Goal: Transaction & Acquisition: Purchase product/service

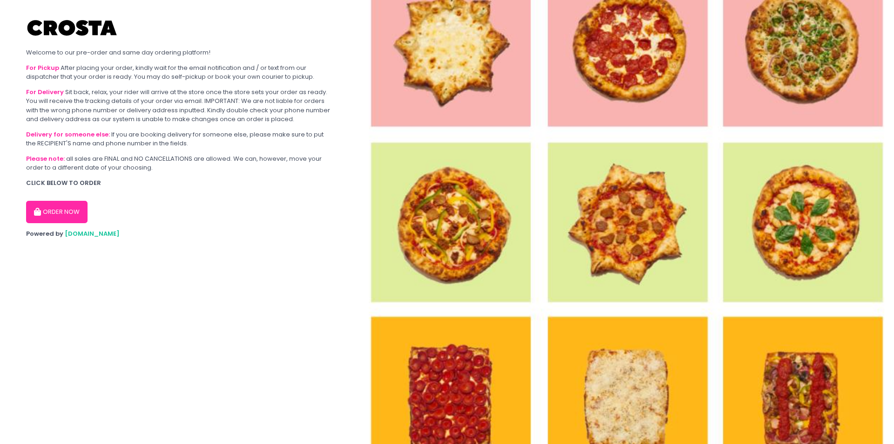
click at [71, 213] on button "ORDER NOW" at bounding box center [56, 212] width 61 height 22
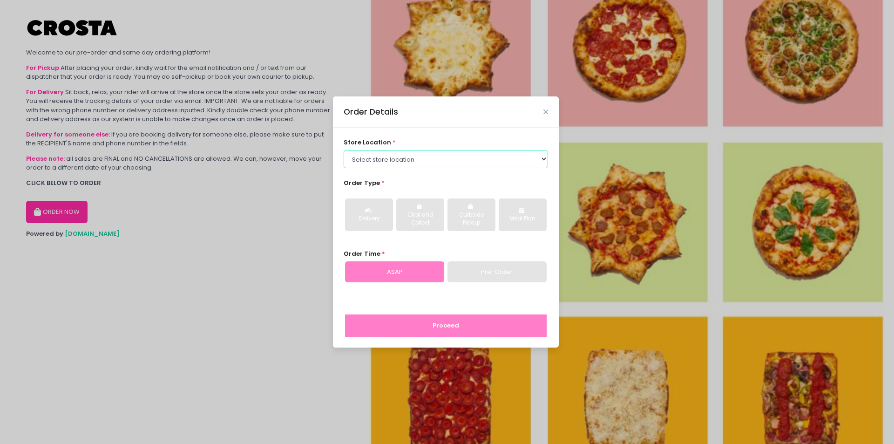
click at [474, 160] on select "Select store location [PERSON_NAME] Pizza - [PERSON_NAME] Pizza - [GEOGRAPHIC_D…" at bounding box center [446, 159] width 205 height 18
select select "5fabb2e53664a8677beaeb89"
click at [344, 150] on select "Select store location [PERSON_NAME] Pizza - [PERSON_NAME] Pizza - [GEOGRAPHIC_D…" at bounding box center [446, 159] width 205 height 18
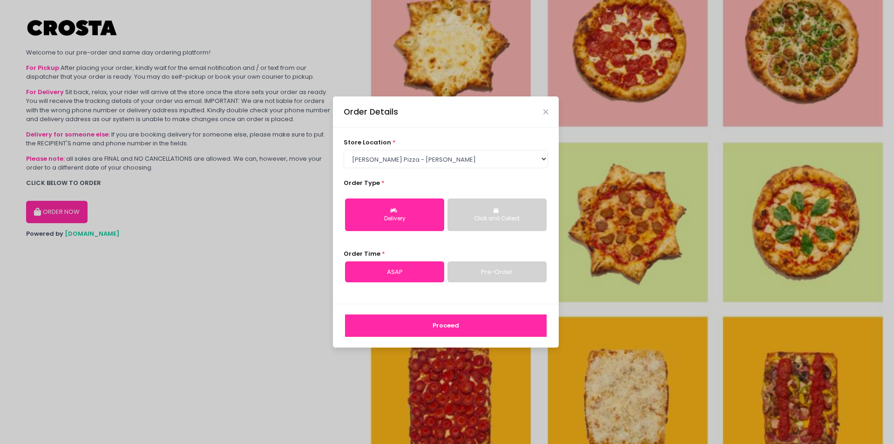
click at [493, 278] on link "Pre-Order" at bounding box center [496, 271] width 99 height 21
select select "[DATE]"
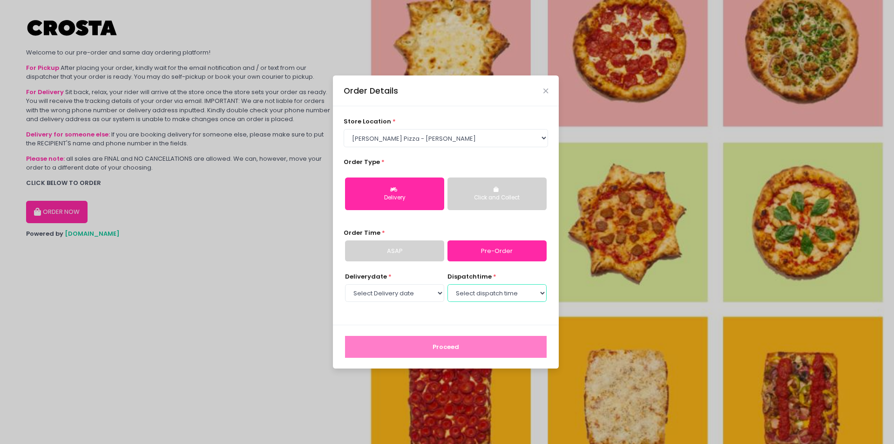
click at [472, 294] on select "Select dispatch time 05:00 PM - 05:30 PM 05:30 PM - 06:00 PM 06:00 PM - 06:30 P…" at bounding box center [496, 293] width 99 height 18
select select "18:00"
click at [447, 284] on select "Select dispatch time 05:00 PM - 05:30 PM 05:30 PM - 06:00 PM 06:00 PM - 06:30 P…" at bounding box center [496, 293] width 99 height 18
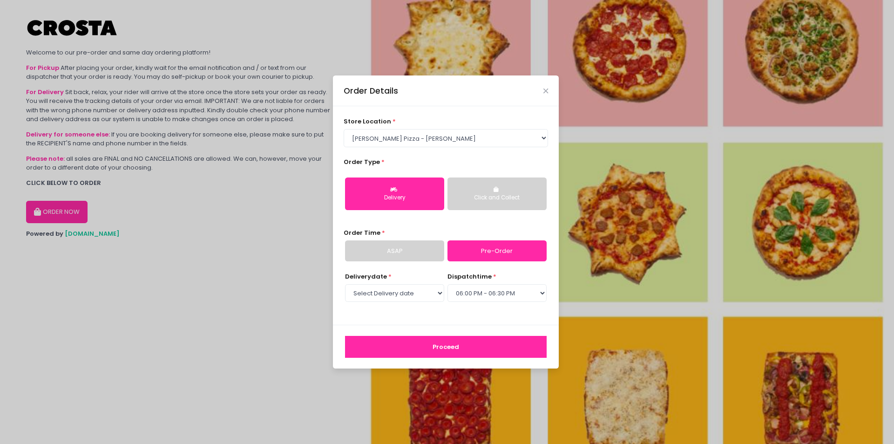
click at [475, 345] on button "Proceed" at bounding box center [446, 347] width 202 height 22
